Goal: Information Seeking & Learning: Learn about a topic

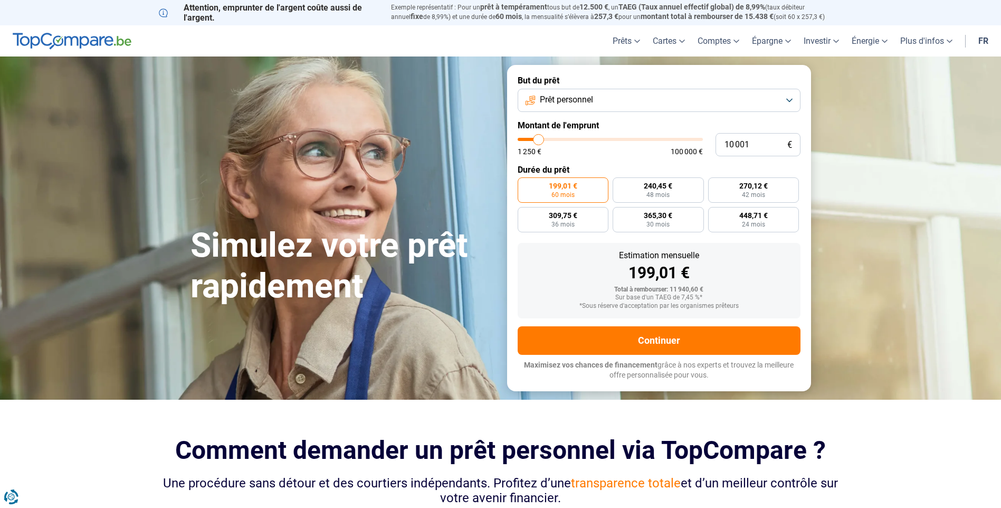
type input "11 000"
type input "11000"
type input "11 750"
type input "11750"
type input "14 500"
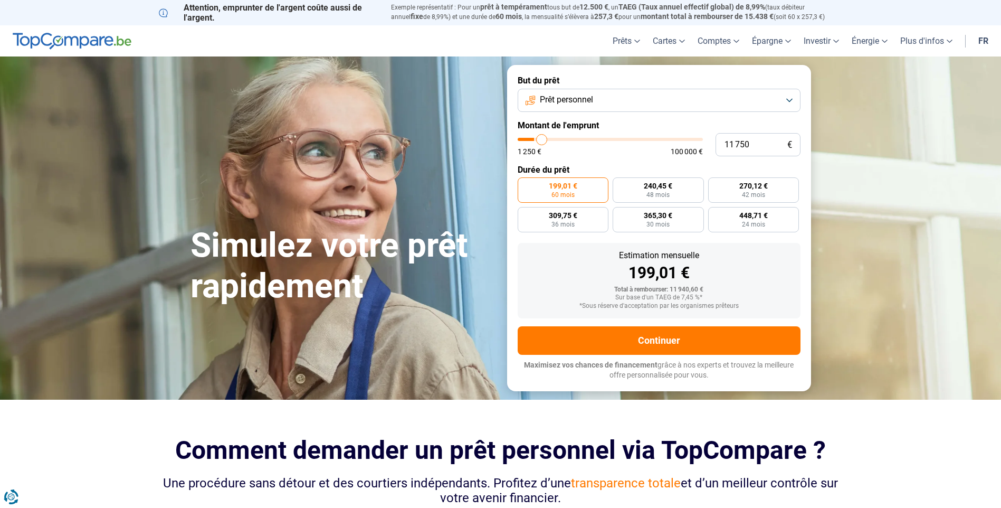
type input "14500"
type input "17 750"
type input "17750"
type input "22 250"
type input "22250"
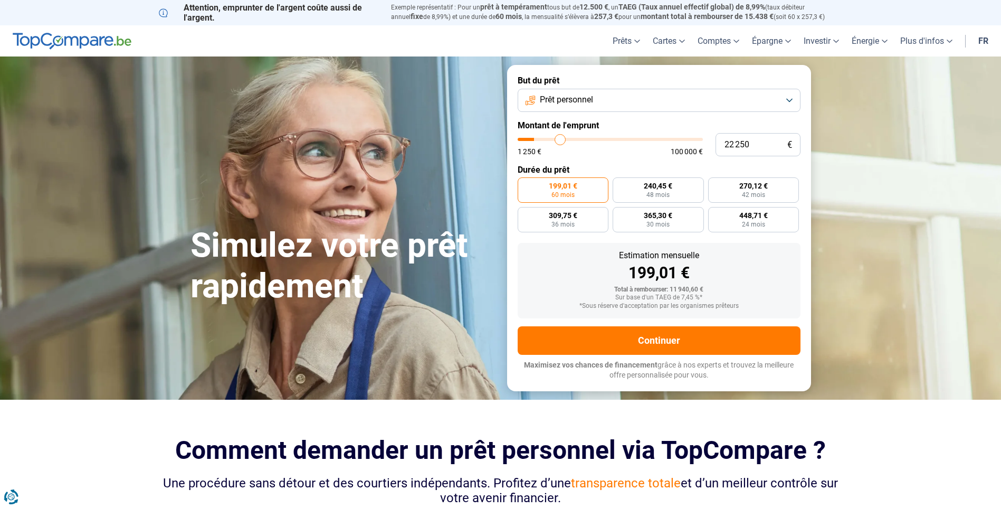
type input "26 000"
type input "26000"
type input "29 000"
type input "29000"
type input "30 750"
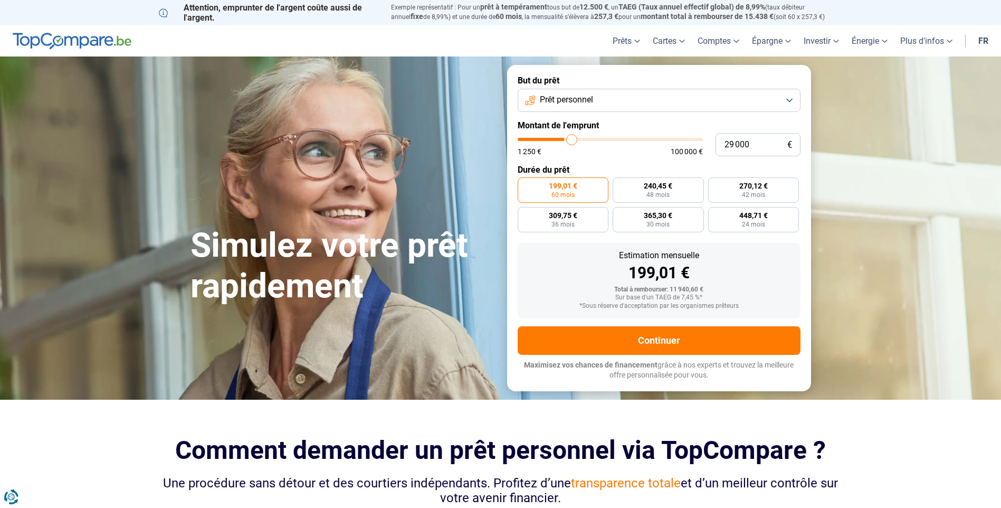
type input "30750"
type input "31 750"
type input "31750"
type input "32 500"
type input "32500"
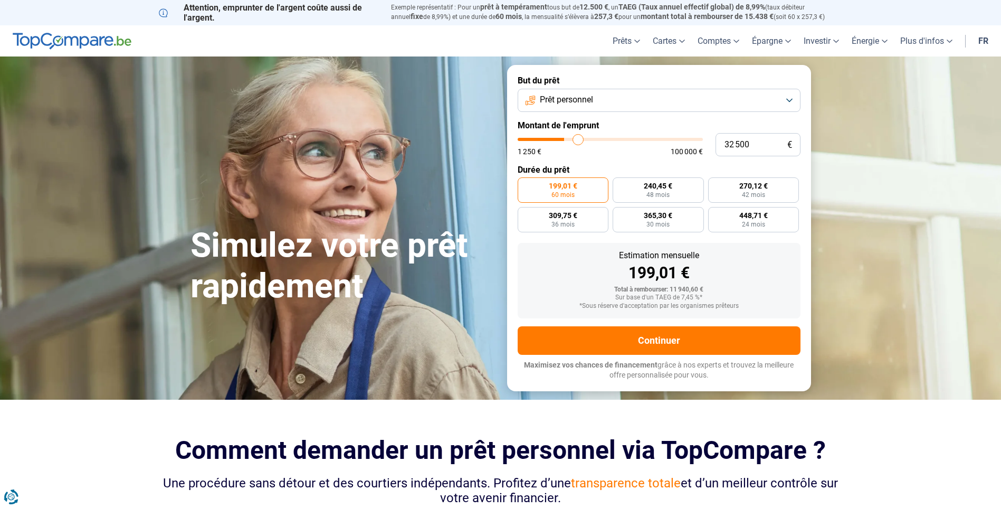
type input "34 750"
type input "34750"
type input "37 000"
type input "37000"
type input "37 750"
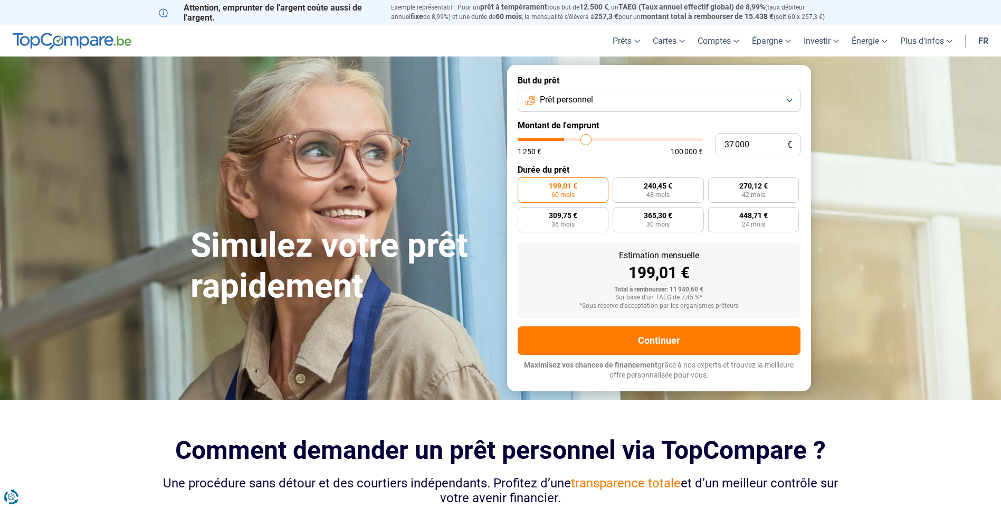
type input "37750"
type input "38 000"
type input "38000"
type input "38 250"
type input "38250"
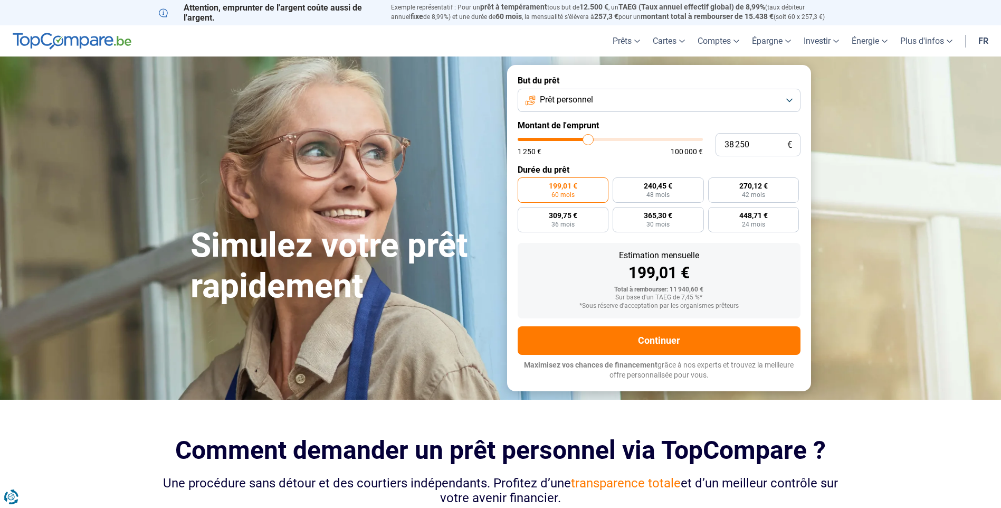
type input "40 750"
type input "40750"
type input "44 000"
type input "44000"
type input "47 000"
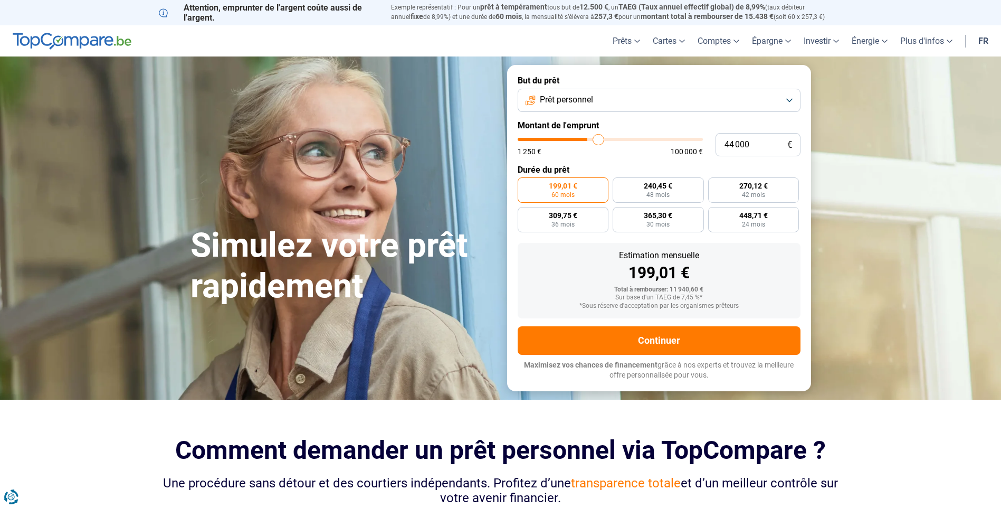
type input "47000"
type input "50 000"
type input "50000"
type input "51 250"
type input "51250"
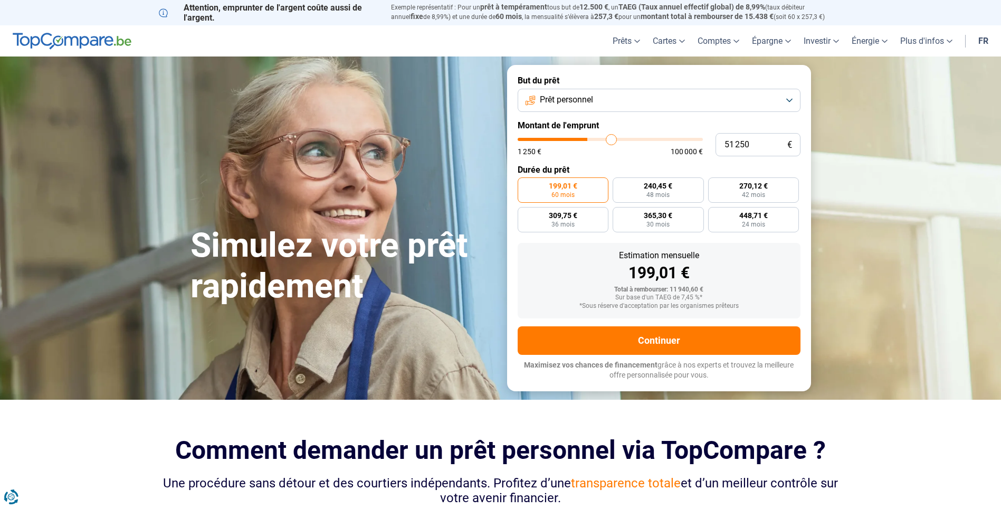
type input "52 000"
type input "52000"
type input "52 500"
type input "52500"
type input "52 750"
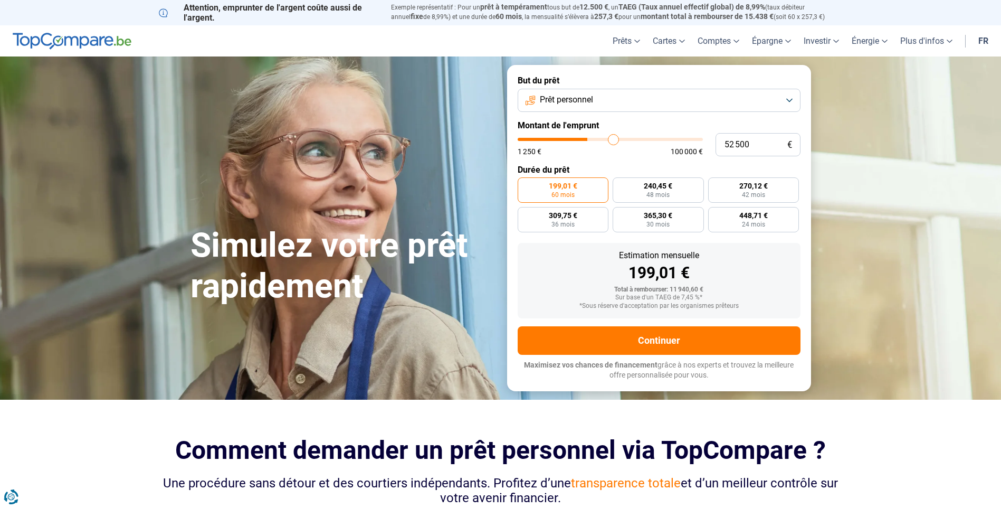
type input "52750"
type input "53 000"
type input "53000"
type input "54 500"
type input "54500"
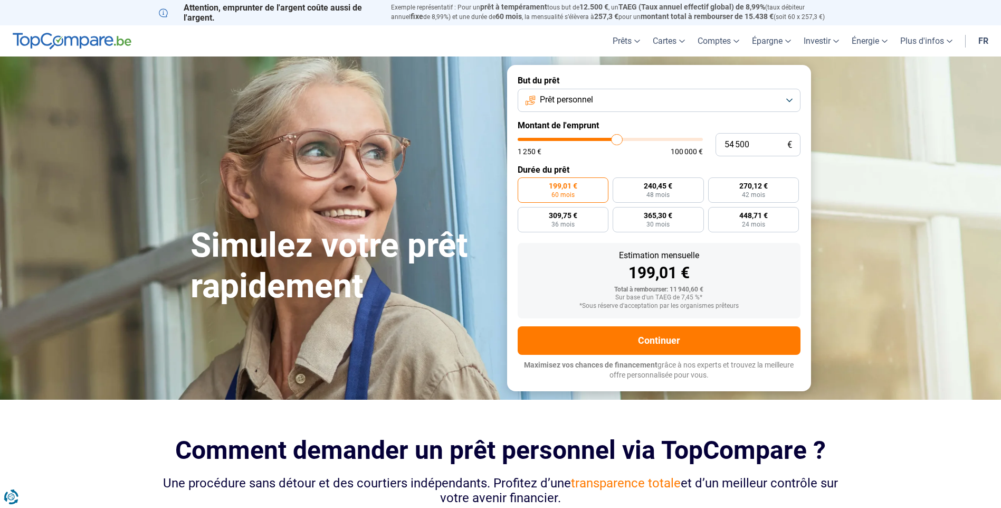
type input "54 750"
type input "54750"
type input "55 000"
type input "55000"
type input "55 750"
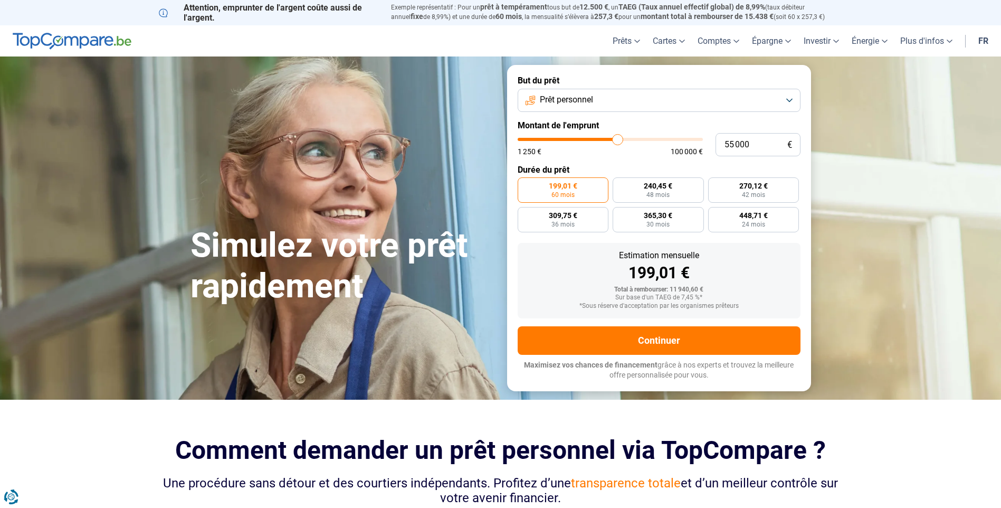
type input "55750"
type input "56 000"
type input "56000"
type input "57 000"
type input "57000"
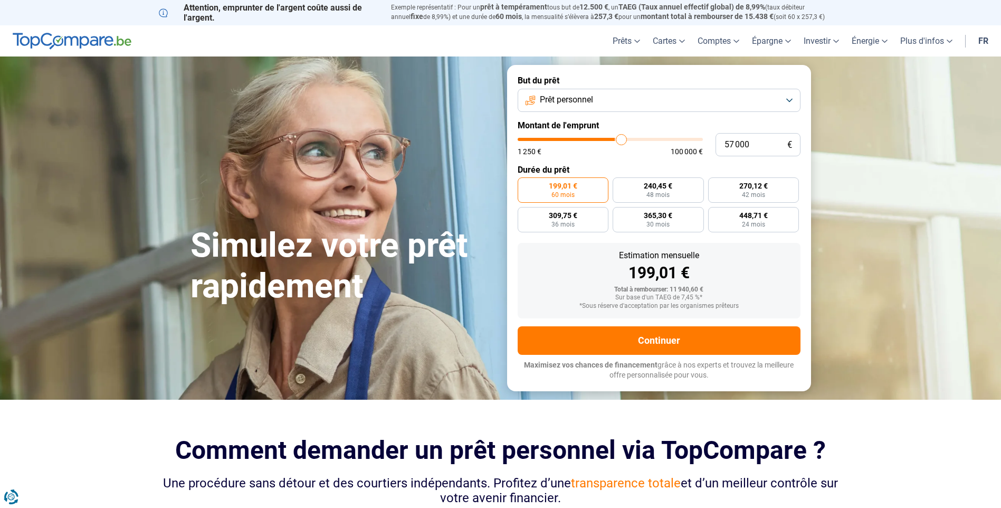
type input "57 750"
type input "57750"
type input "59 000"
type input "59000"
type input "59 500"
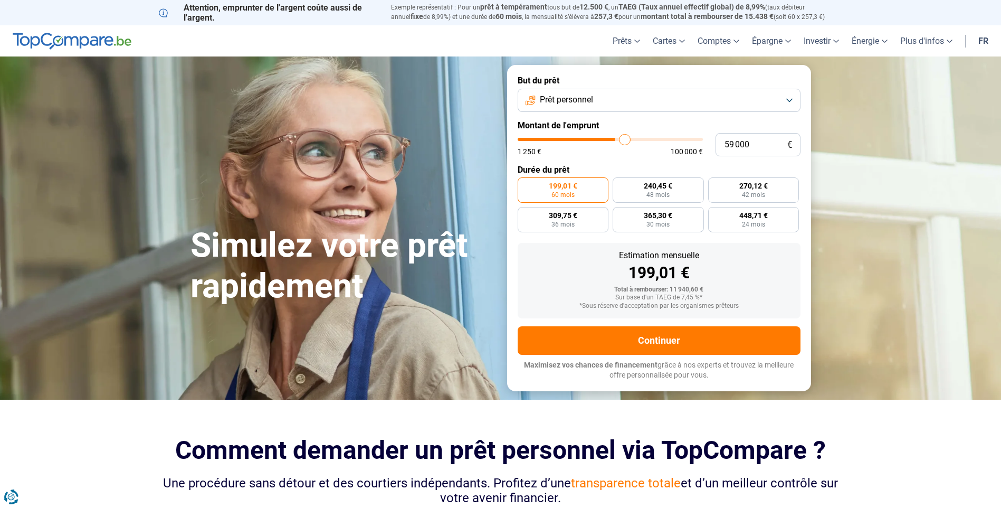
type input "59500"
type input "60 000"
type input "60000"
type input "60 500"
type input "60500"
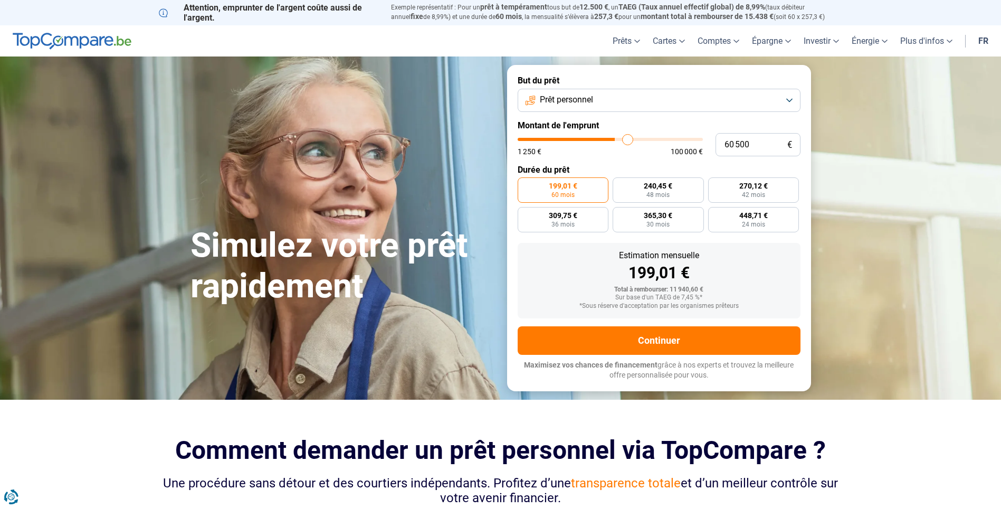
type input "60 750"
type input "60750"
type input "61 000"
type input "61000"
type input "61 500"
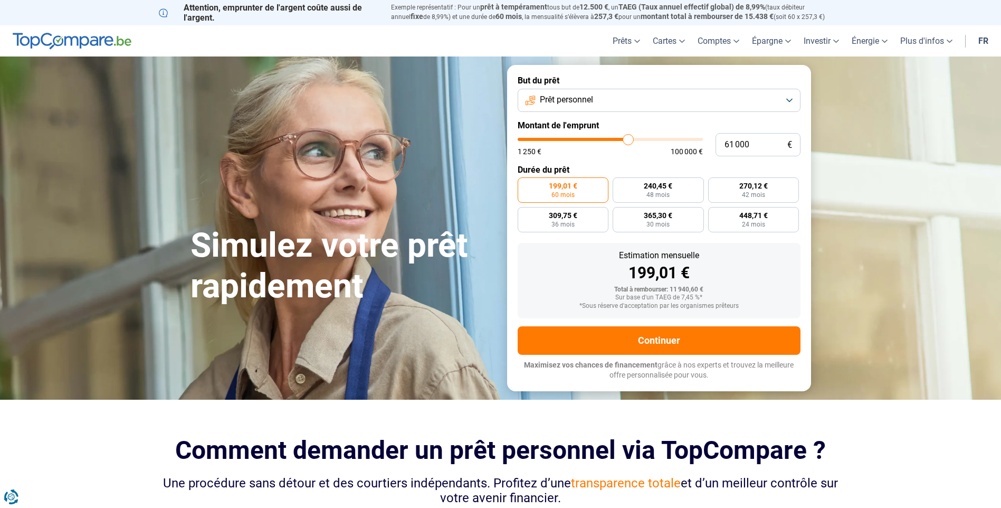
type input "61500"
type input "61 750"
type input "61750"
type input "62 250"
type input "62250"
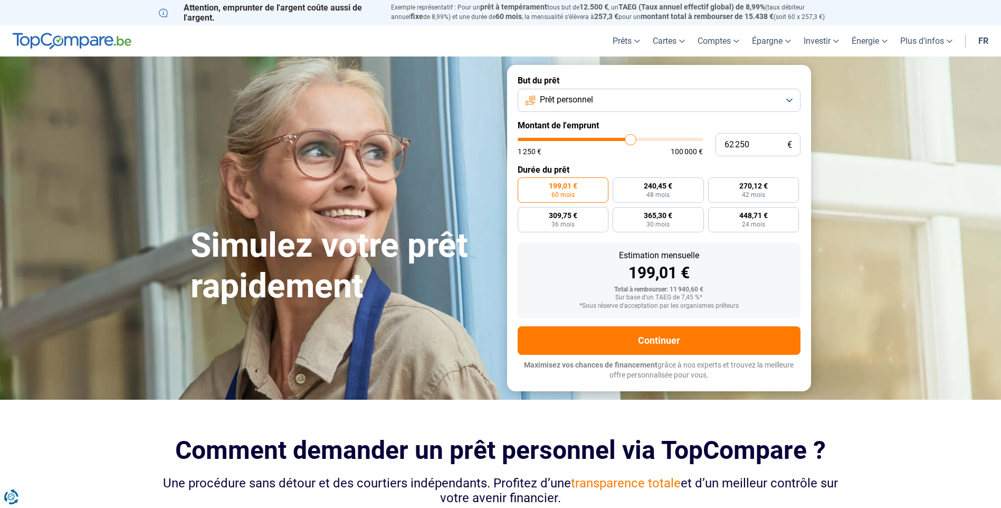
type input "63 500"
type input "63500"
type input "63 750"
type input "63750"
type input "64 250"
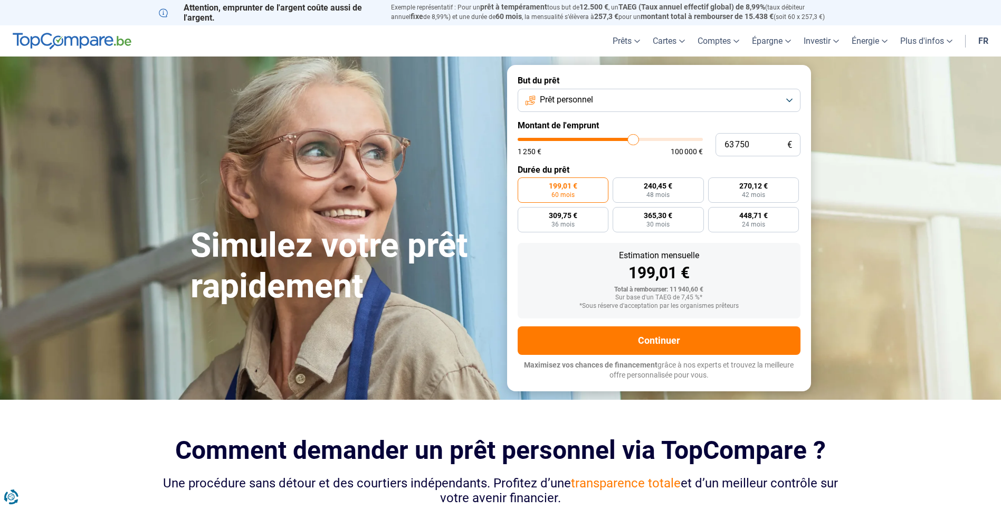
type input "64250"
type input "64 750"
type input "64750"
type input "65 250"
type input "65250"
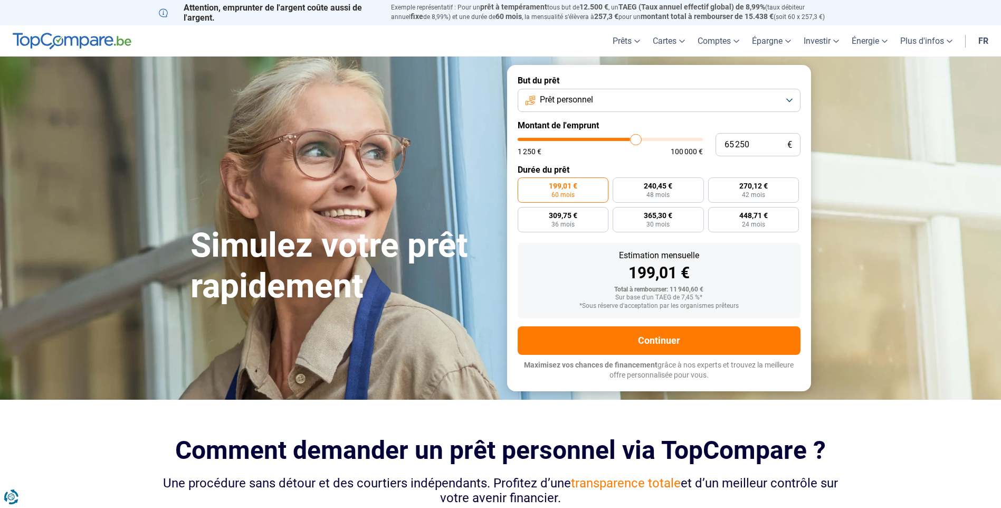
type input "65 750"
type input "65750"
type input "66 000"
type input "66000"
type input "66 500"
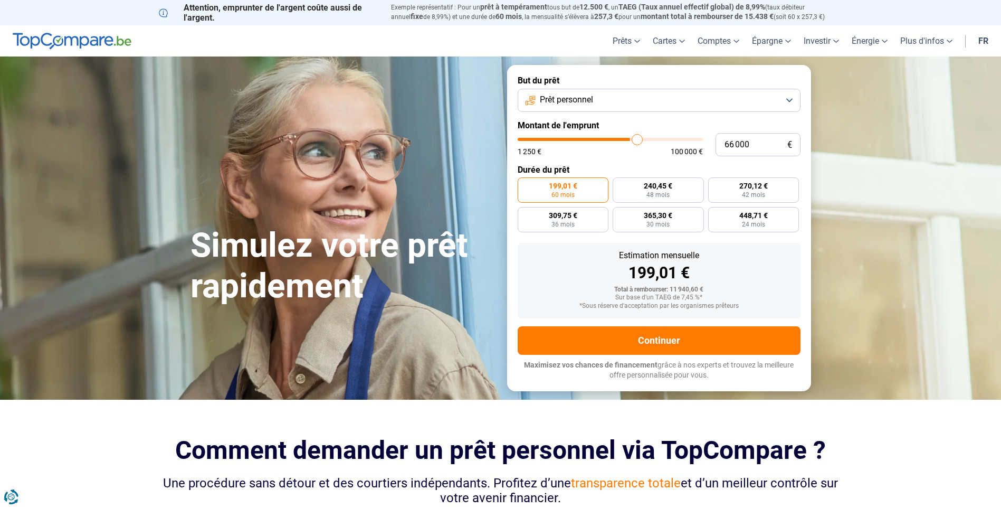
type input "66500"
type input "67 500"
type input "67500"
type input "68 000"
type input "68000"
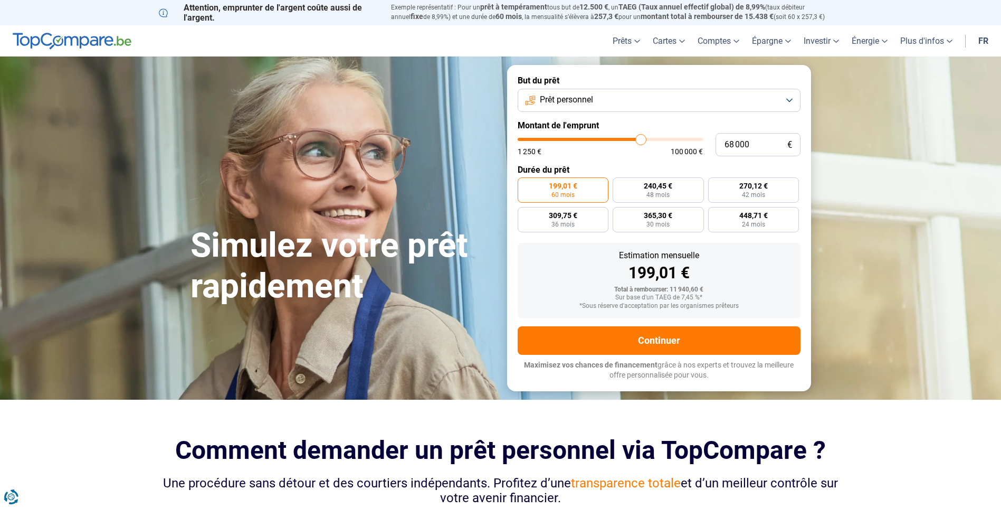
type input "69 000"
type input "69000"
type input "69 250"
type input "69250"
type input "69 750"
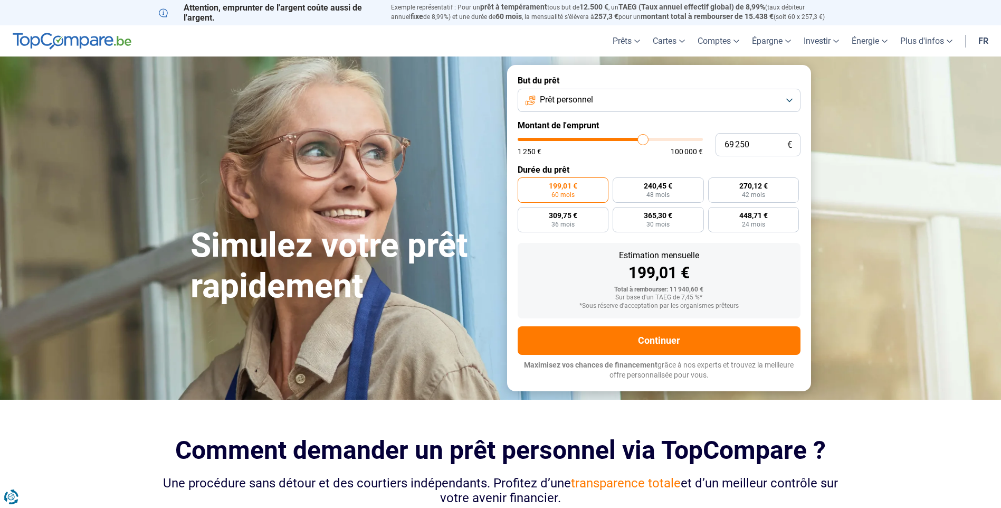
type input "69750"
type input "70 250"
type input "70250"
type input "70 750"
type input "70750"
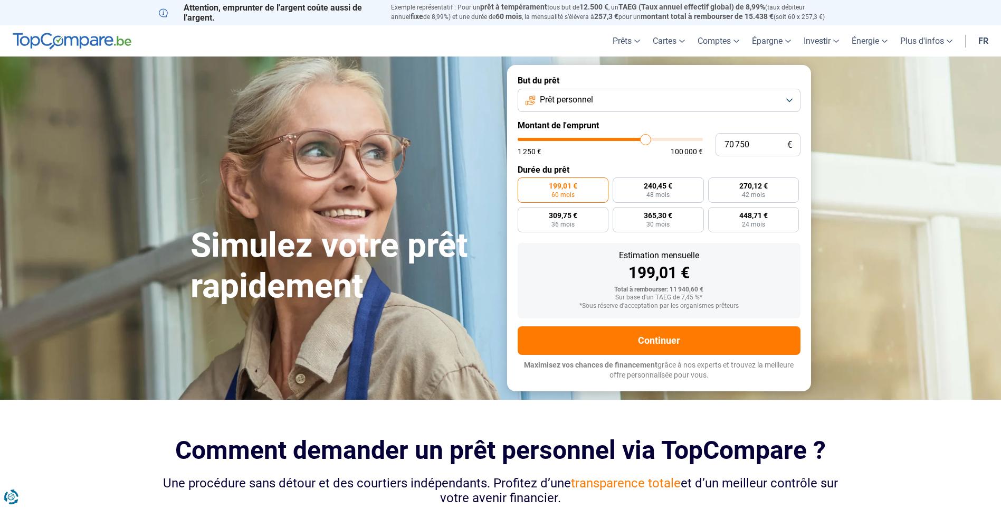
type input "71 750"
type input "71750"
type input "72 250"
type input "72250"
type input "72 750"
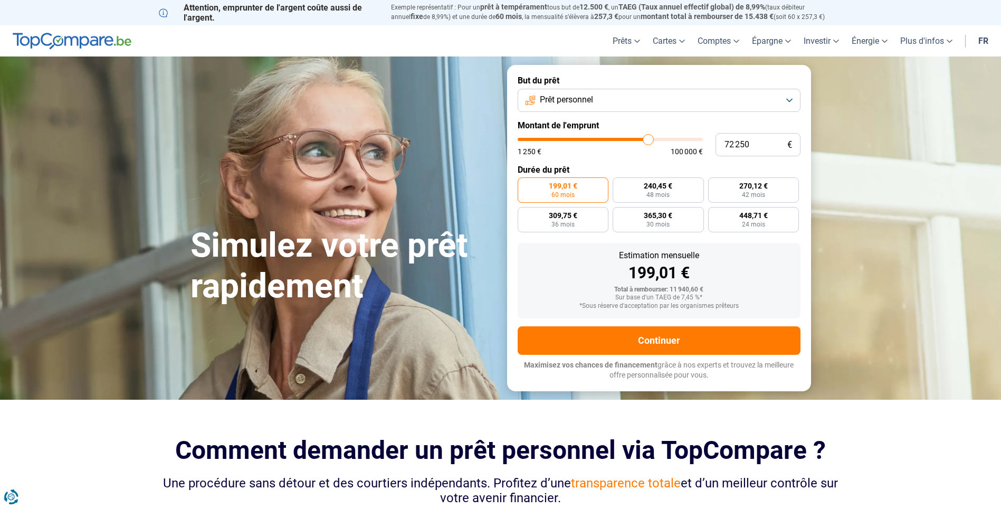
type input "72750"
type input "72 500"
type input "72500"
type input "72 250"
type input "72250"
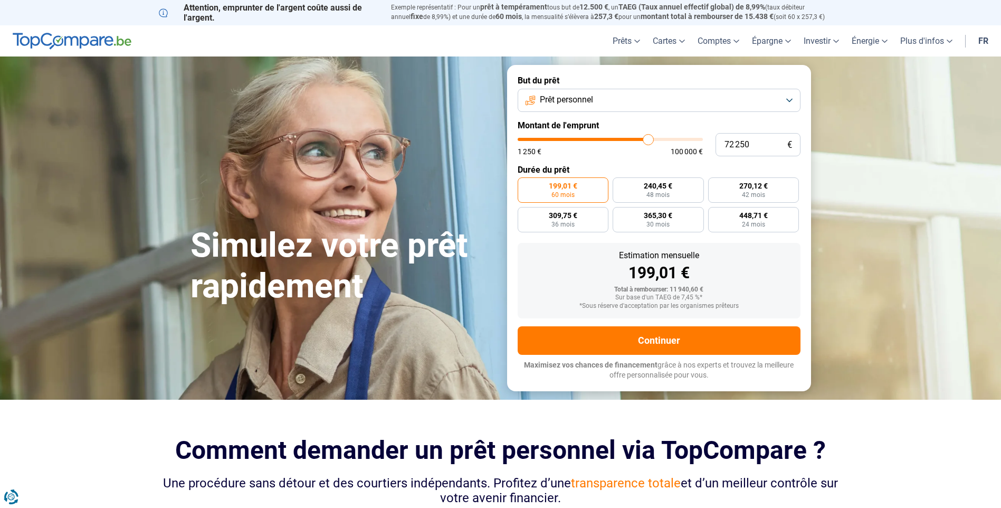
type input "72 000"
type input "72000"
type input "71 250"
type input "71250"
type input "70 750"
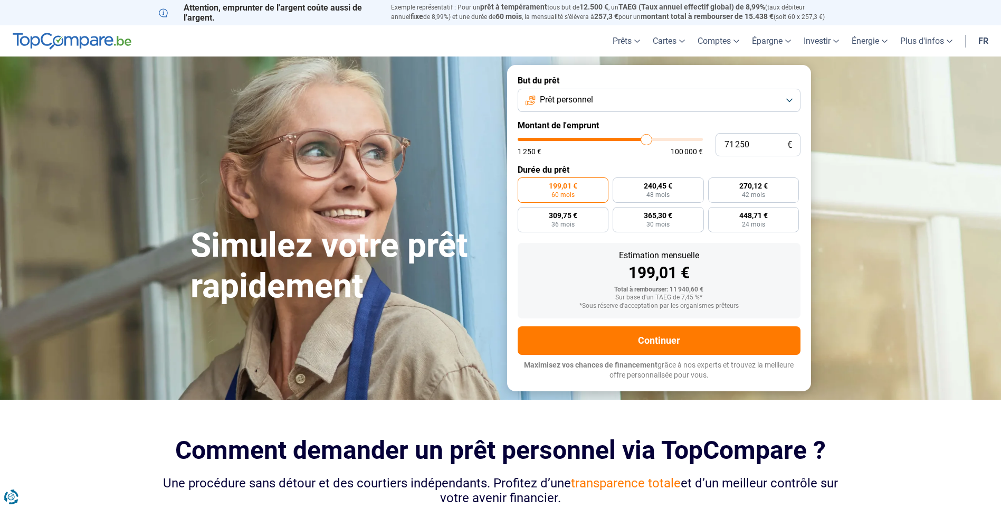
type input "70750"
type input "70 500"
type input "70500"
type input "70 250"
type input "70250"
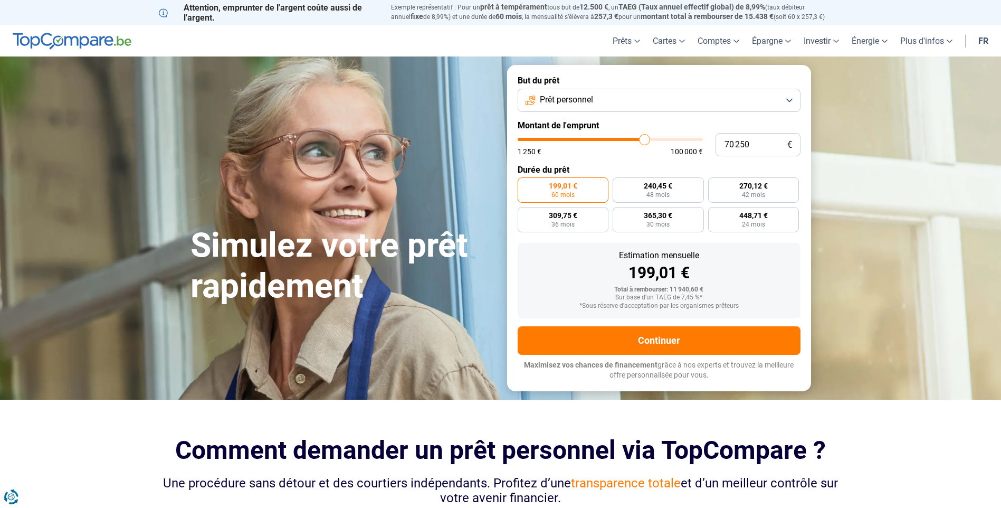
type input "69 500"
type input "69500"
type input "69 250"
type input "69250"
type input "68 250"
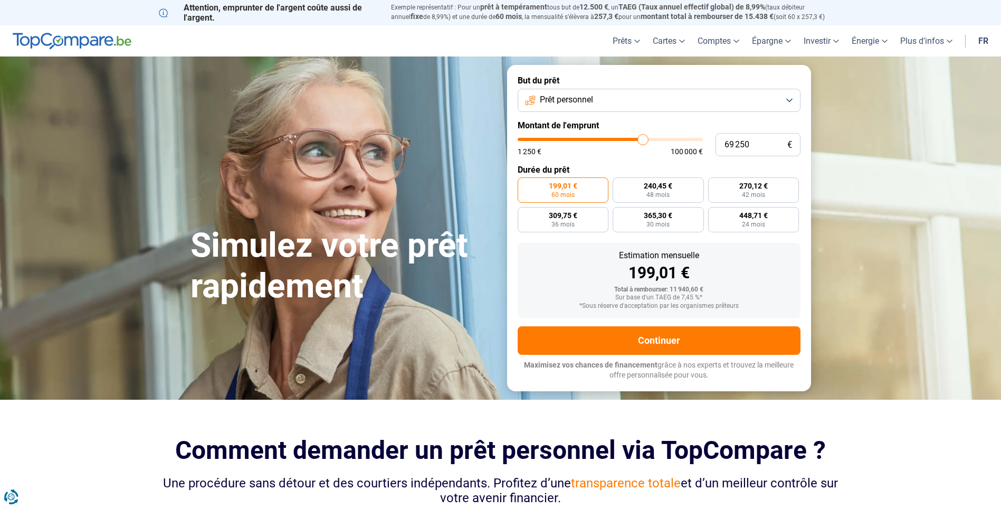
type input "68250"
type input "67 500"
type input "67500"
type input "66 500"
type input "66500"
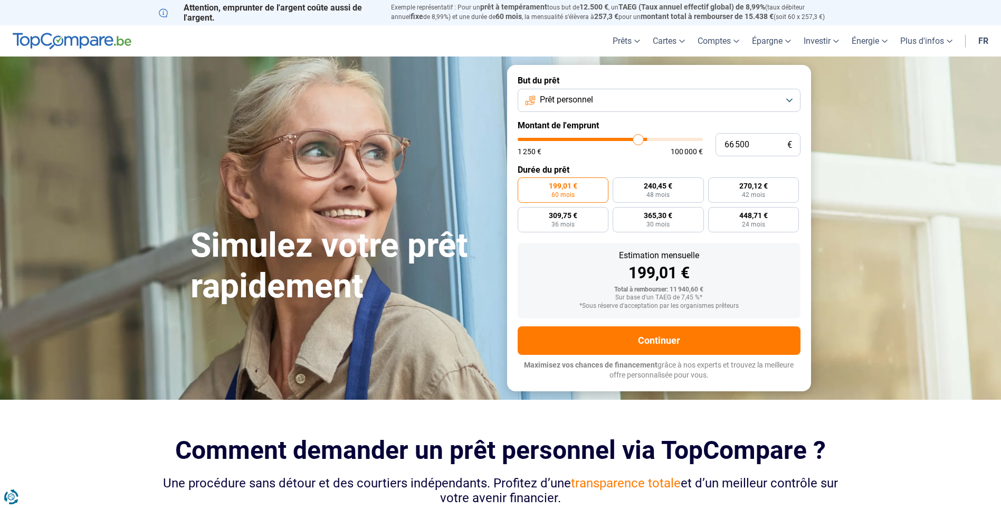
type input "65 750"
type input "65750"
type input "65 000"
type input "65000"
type input "64 500"
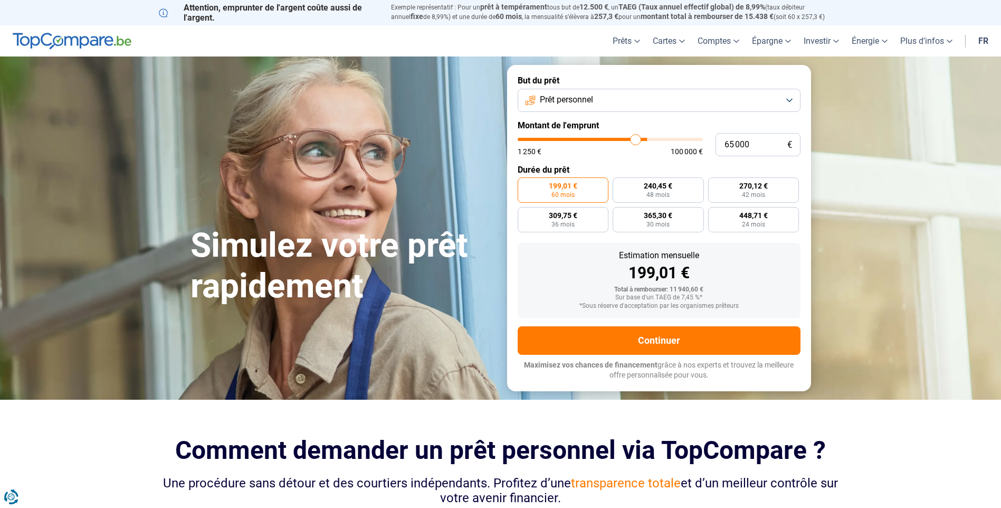
type input "64500"
type input "63 500"
type input "63500"
type input "63 000"
type input "63000"
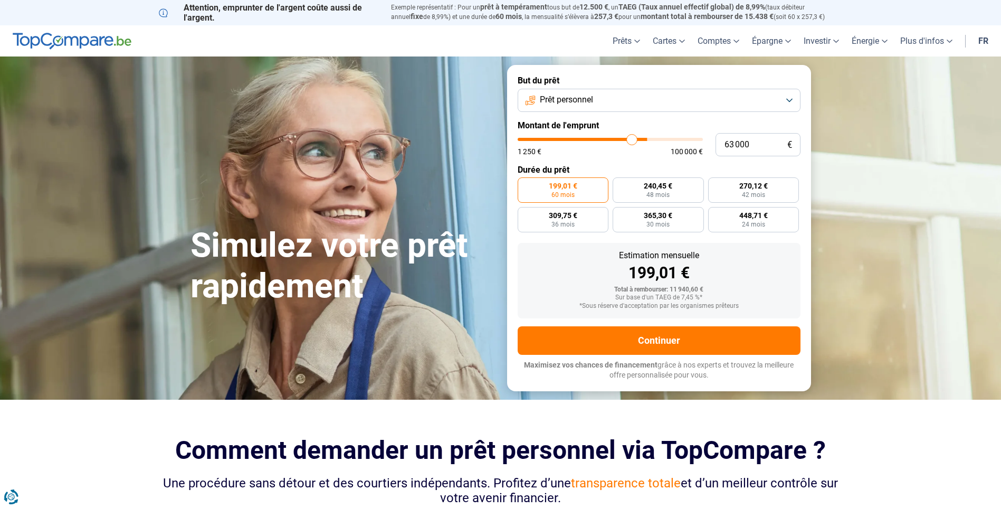
type input "60 750"
type input "60750"
type input "59 250"
type input "59250"
type input "57 500"
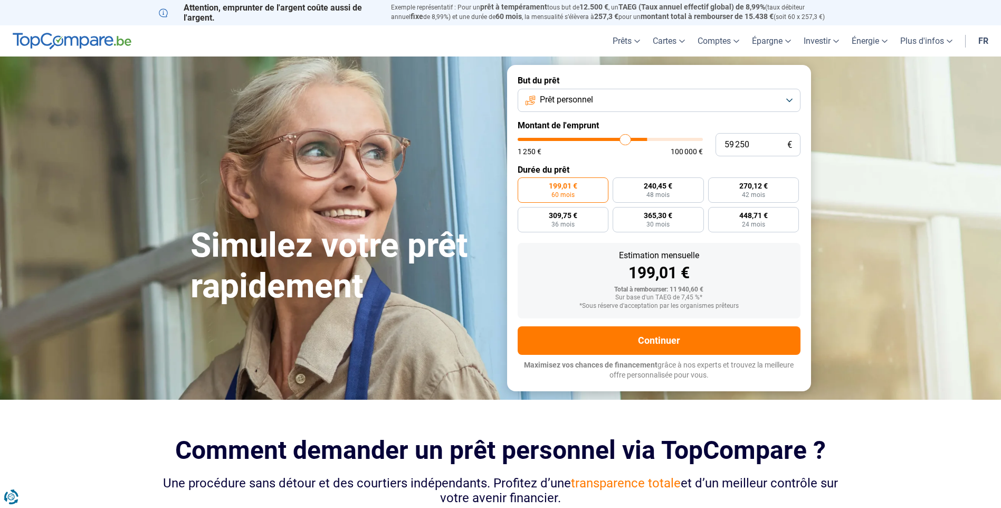
type input "57500"
type input "56 000"
type input "56000"
type input "55 000"
type input "55000"
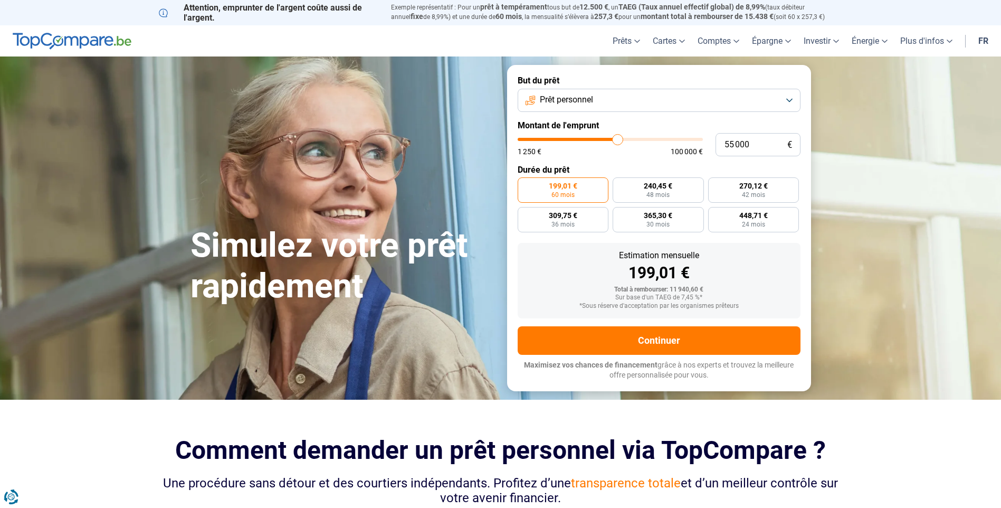
type input "54 250"
type input "54250"
type input "54 000"
type input "54000"
type input "53 500"
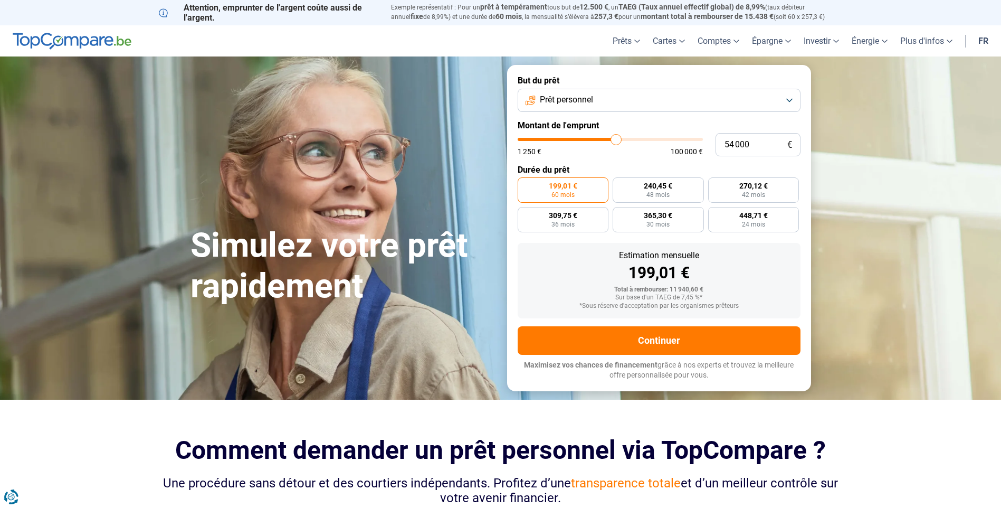
type input "53500"
type input "53 250"
type input "53250"
type input "52 500"
type input "52500"
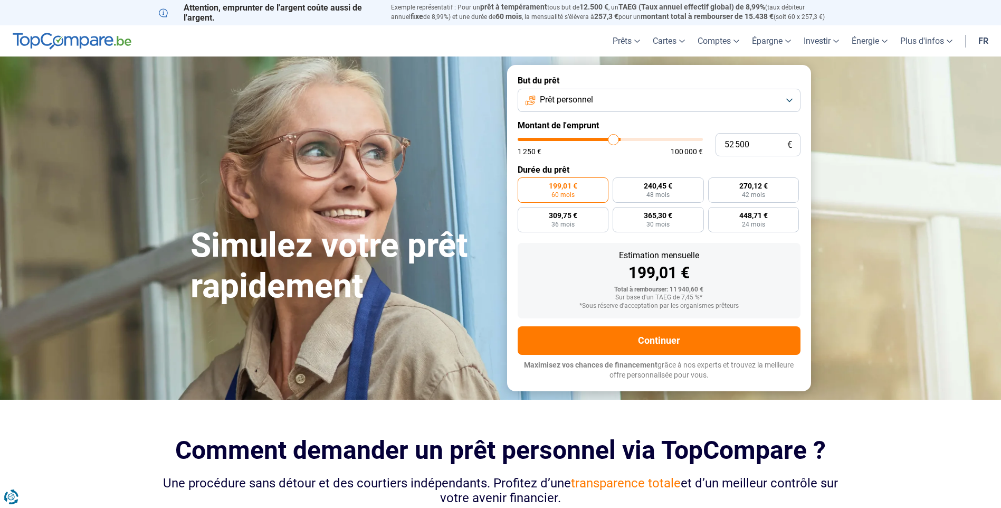
type input "51 750"
type input "51750"
type input "50 250"
type input "50250"
type input "49 000"
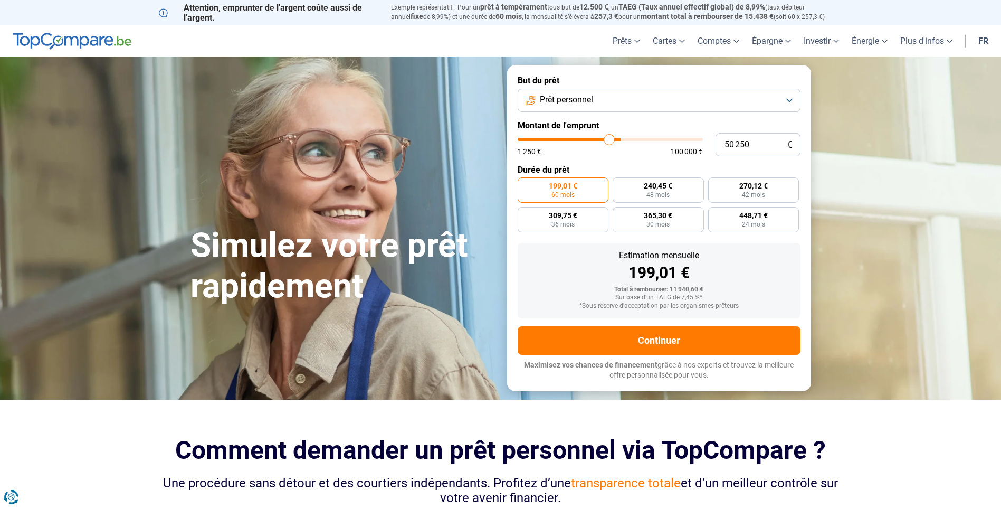
type input "49000"
type input "48 750"
type input "48750"
type input "48 500"
type input "48500"
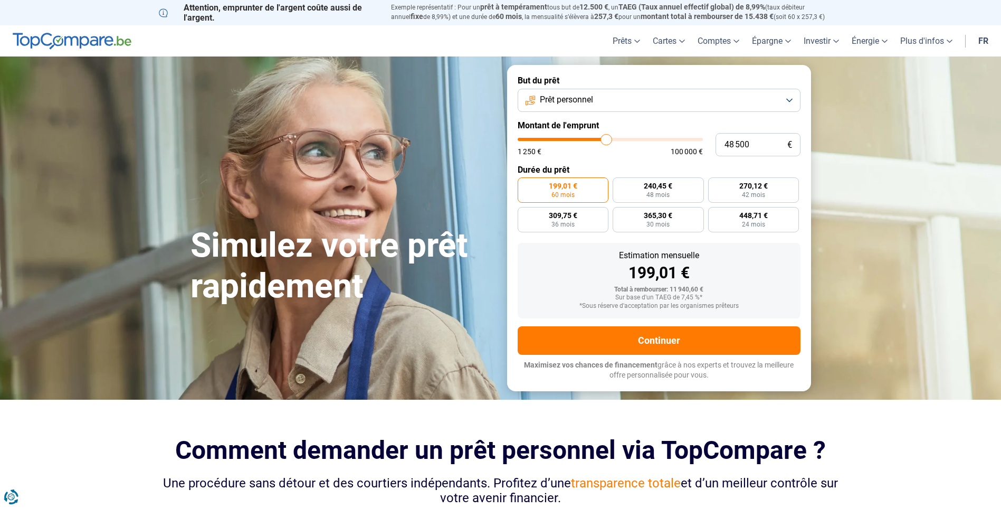
type input "48 250"
type input "48250"
type input "48 000"
type input "48000"
type input "47 500"
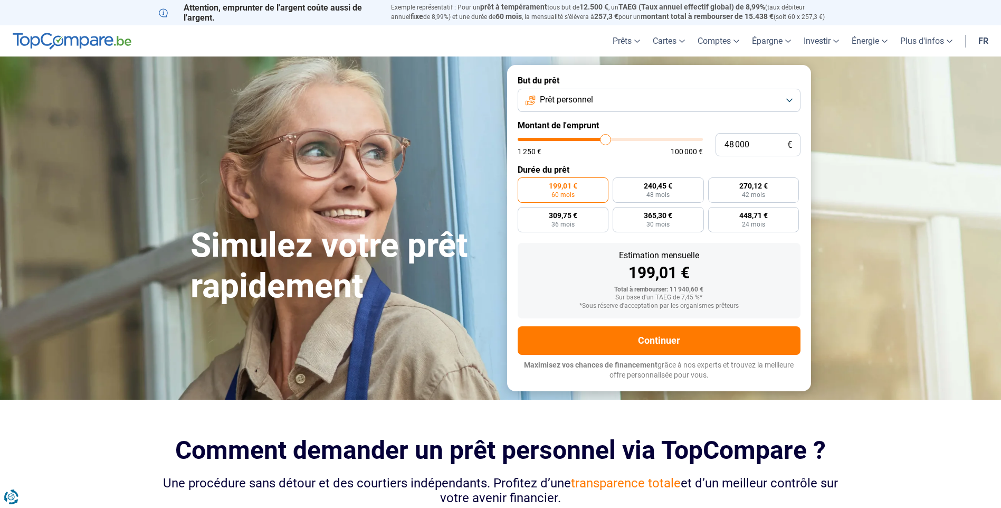
type input "47500"
type input "47 250"
type input "47250"
type input "47 000"
type input "47000"
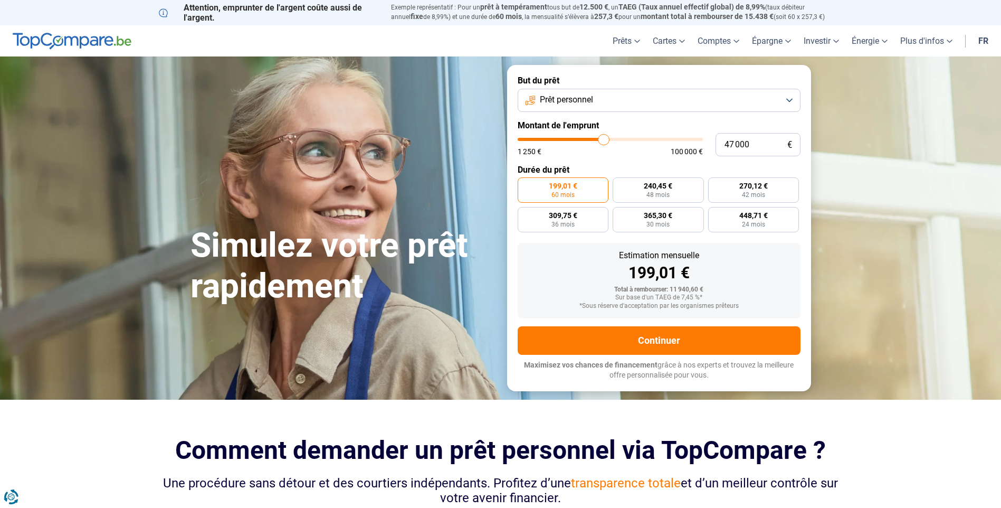
type input "46 750"
type input "46750"
type input "46 000"
type input "46000"
type input "45 750"
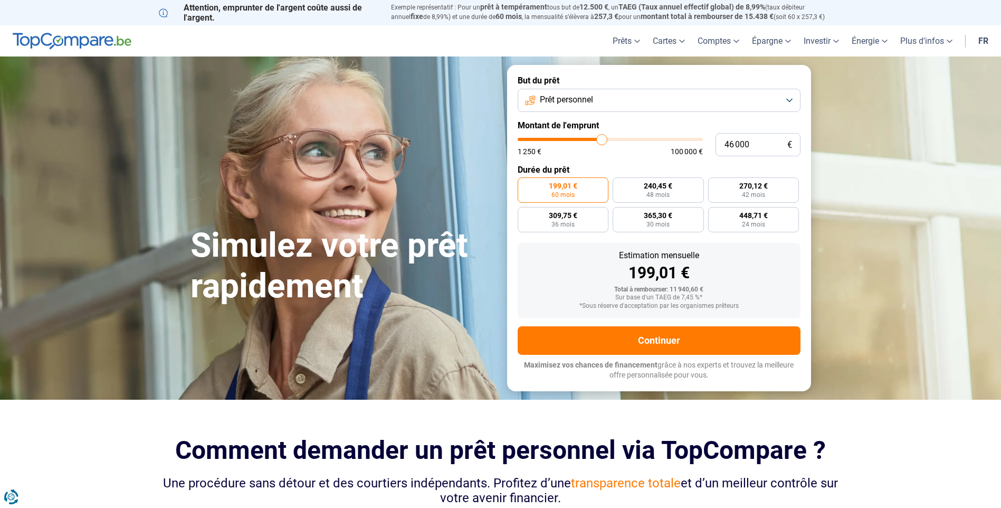
type input "45750"
type input "45 500"
type input "45500"
type input "44 250"
type input "44250"
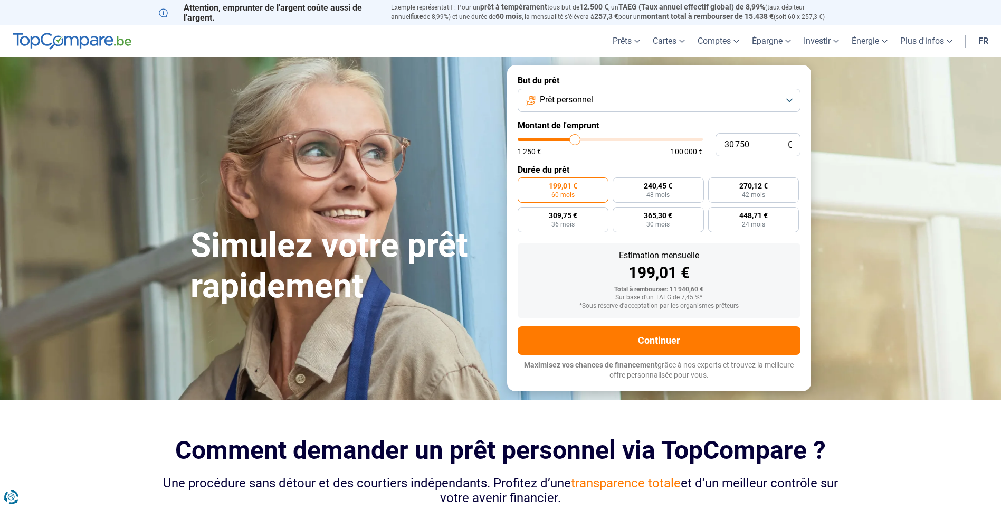
drag, startPoint x: 540, startPoint y: 140, endPoint x: 575, endPoint y: 148, distance: 36.2
click at [575, 141] on input "range" at bounding box center [610, 139] width 185 height 3
